Goal: Navigation & Orientation: Find specific page/section

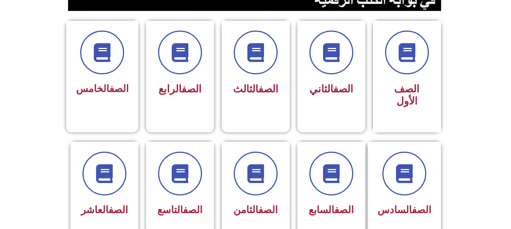
scroll to position [192, 0]
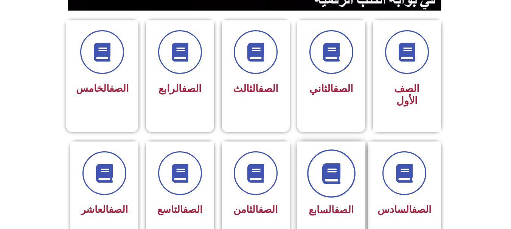
click at [321, 165] on icon at bounding box center [331, 173] width 21 height 21
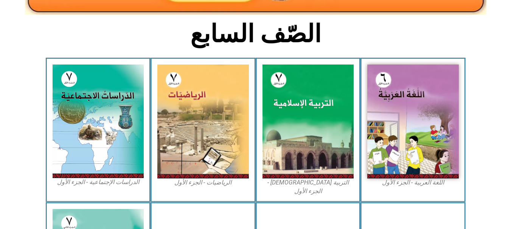
scroll to position [180, 0]
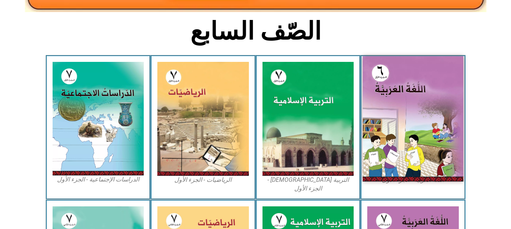
click at [405, 147] on img at bounding box center [412, 118] width 101 height 125
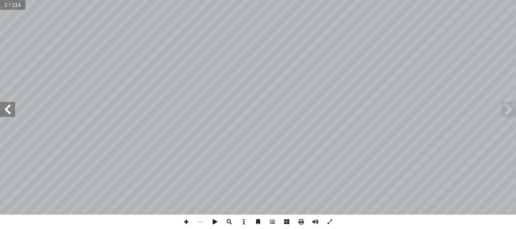
click at [6, 105] on span at bounding box center [7, 109] width 15 height 15
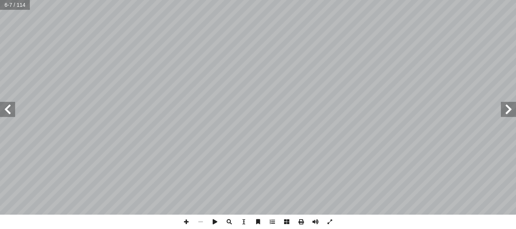
click at [6, 105] on span at bounding box center [7, 109] width 15 height 15
click at [514, 107] on span at bounding box center [508, 109] width 15 height 15
click at [189, 219] on span at bounding box center [186, 222] width 14 height 14
drag, startPoint x: 189, startPoint y: 219, endPoint x: 183, endPoint y: 222, distance: 6.6
click at [186, 221] on span at bounding box center [186, 222] width 14 height 14
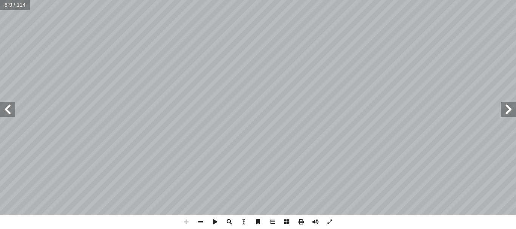
click at [186, 221] on span at bounding box center [186, 222] width 14 height 14
